Goal: Task Accomplishment & Management: Use online tool/utility

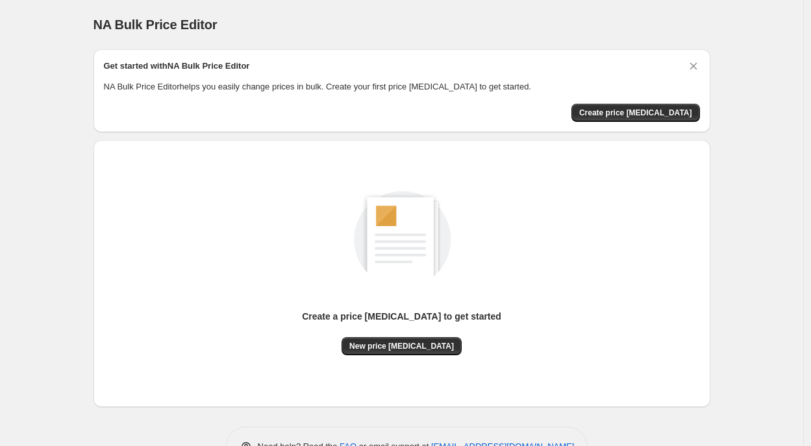
click at [112, 257] on div "Create a price [MEDICAL_DATA] to get started New price [MEDICAL_DATA]" at bounding box center [402, 260] width 596 height 192
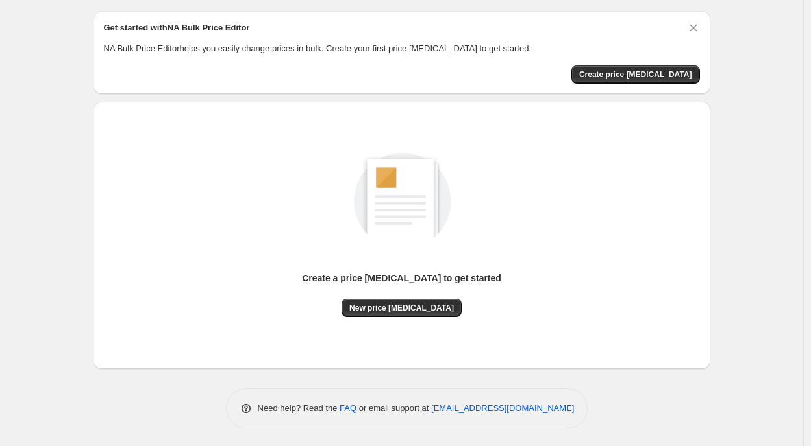
scroll to position [40, 0]
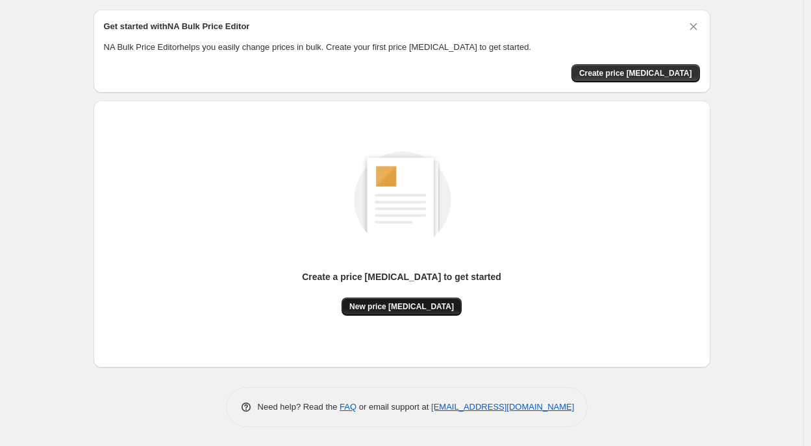
click at [392, 298] on button "New price [MEDICAL_DATA]" at bounding box center [401, 307] width 120 height 18
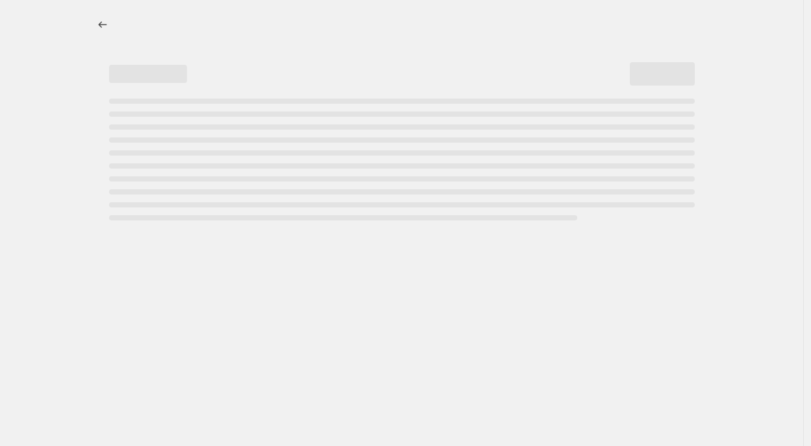
select select "percentage"
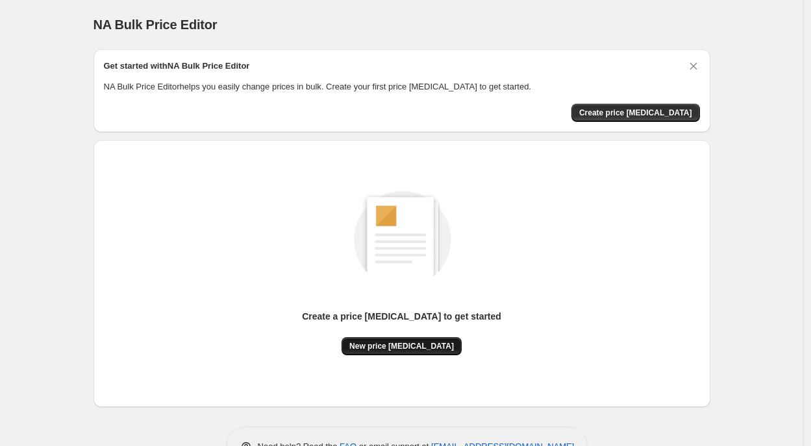
click at [389, 346] on span "New price change job" at bounding box center [401, 346] width 104 height 10
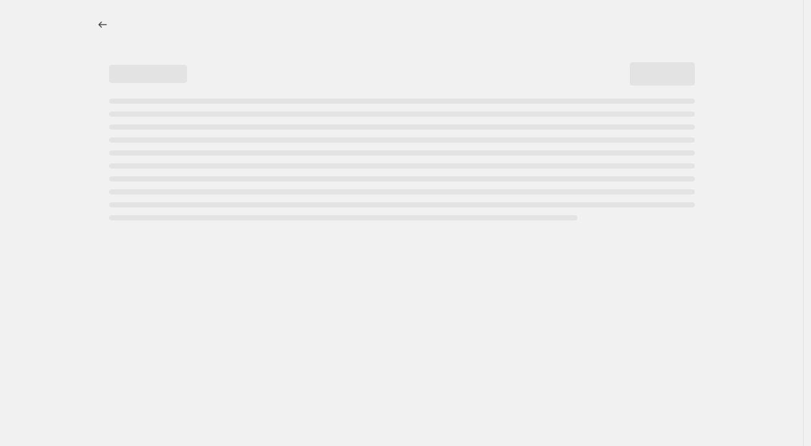
select select "percentage"
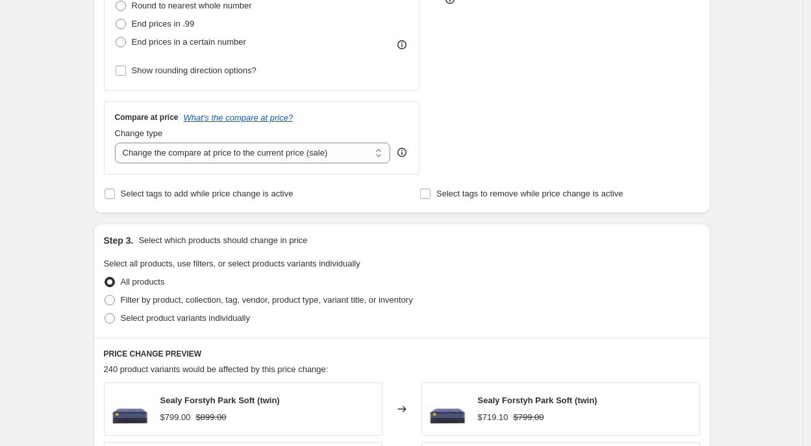
scroll to position [385, 0]
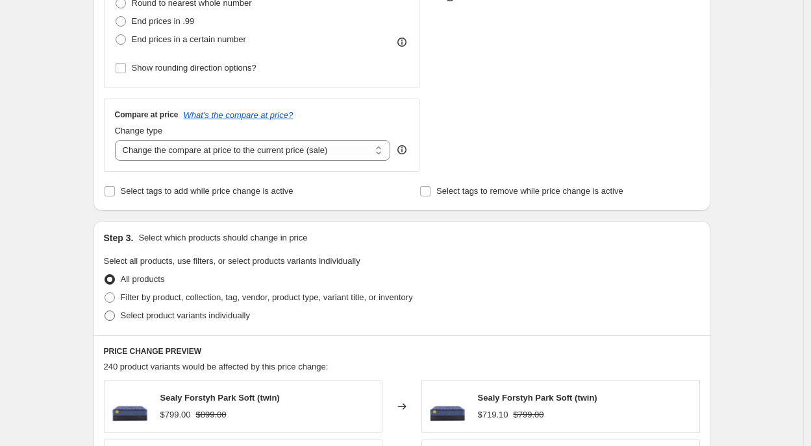
click at [212, 317] on span "Select product variants individually" at bounding box center [185, 316] width 129 height 10
click at [105, 311] on input "Select product variants individually" at bounding box center [104, 311] width 1 height 1
radio input "true"
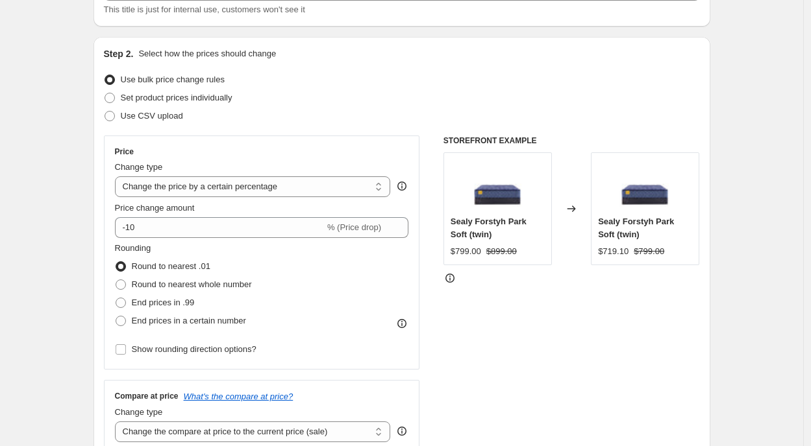
scroll to position [106, 0]
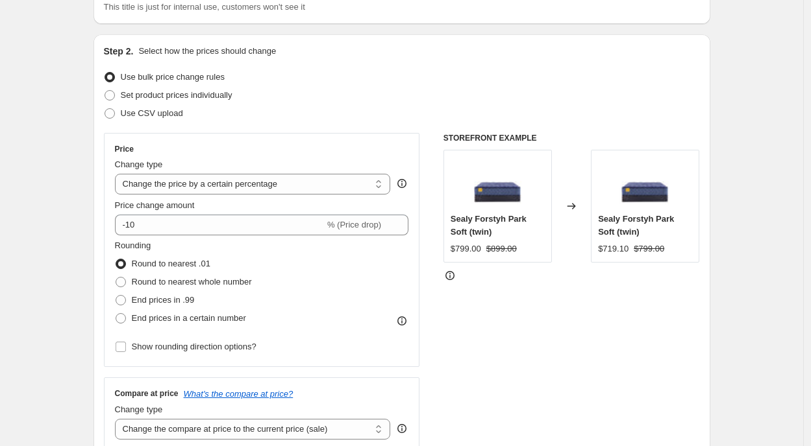
click at [526, 313] on div "STOREFRONT EXAMPLE Sealy Forstyh Park Soft (twin) $799.00 $899.00 Changed to Se…" at bounding box center [571, 292] width 256 height 318
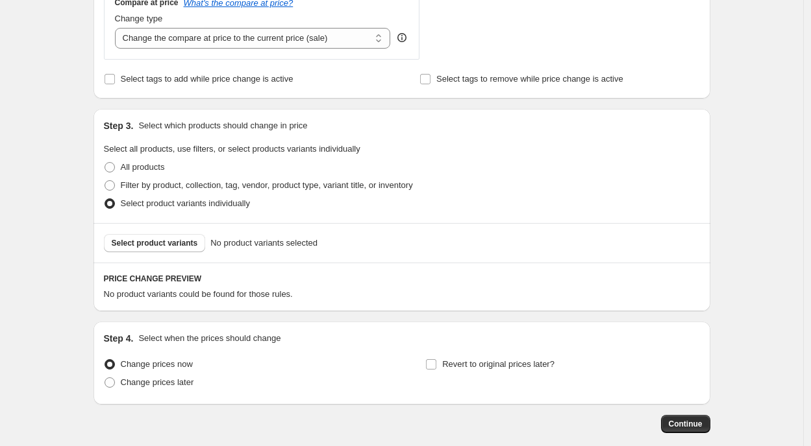
scroll to position [563, 0]
